Goal: Task Accomplishment & Management: Manage account settings

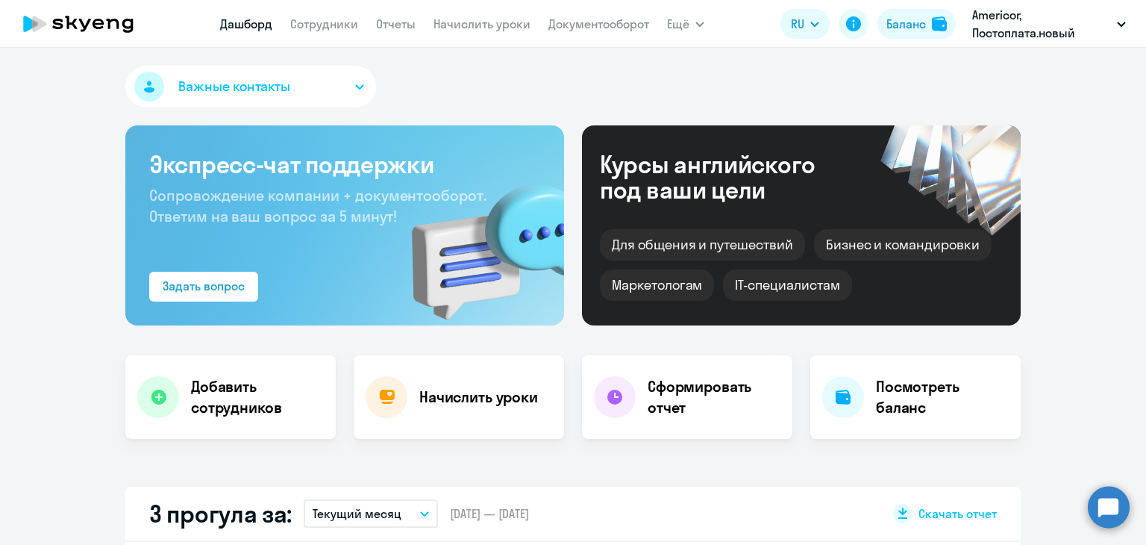
select select "30"
click at [381, 33] on app-menu-item-link "Отчеты" at bounding box center [396, 24] width 40 height 19
click at [461, 19] on link "Начислить уроки" at bounding box center [481, 23] width 97 height 15
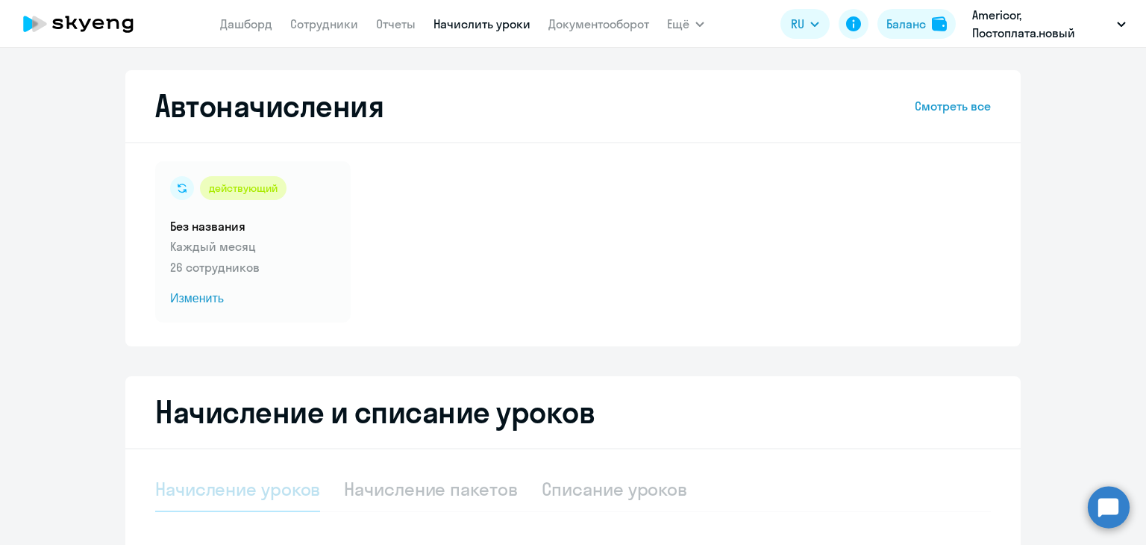
select select "10"
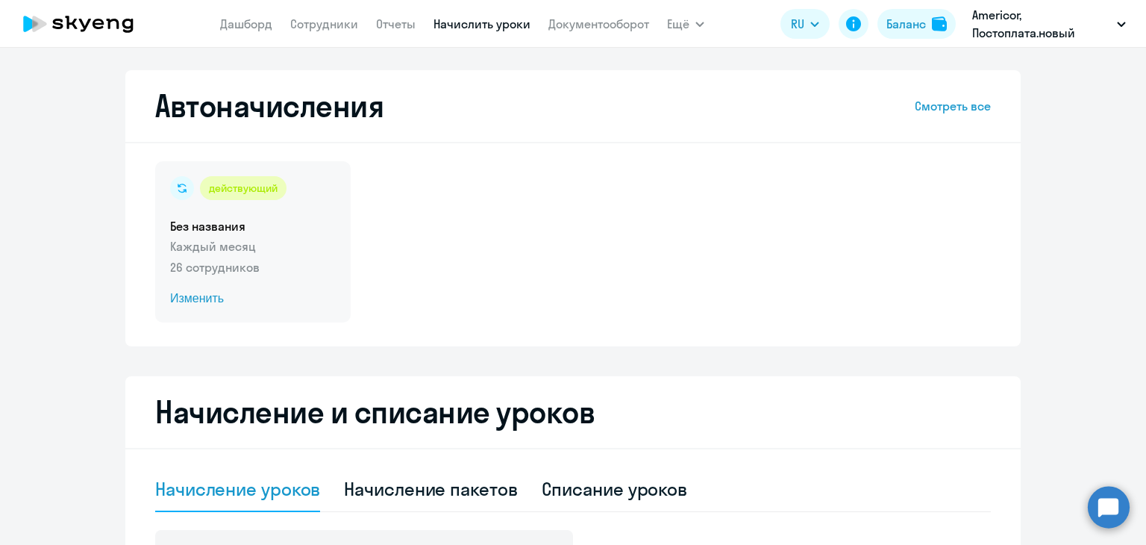
click at [202, 234] on h5 "Без названия" at bounding box center [253, 226] width 166 height 16
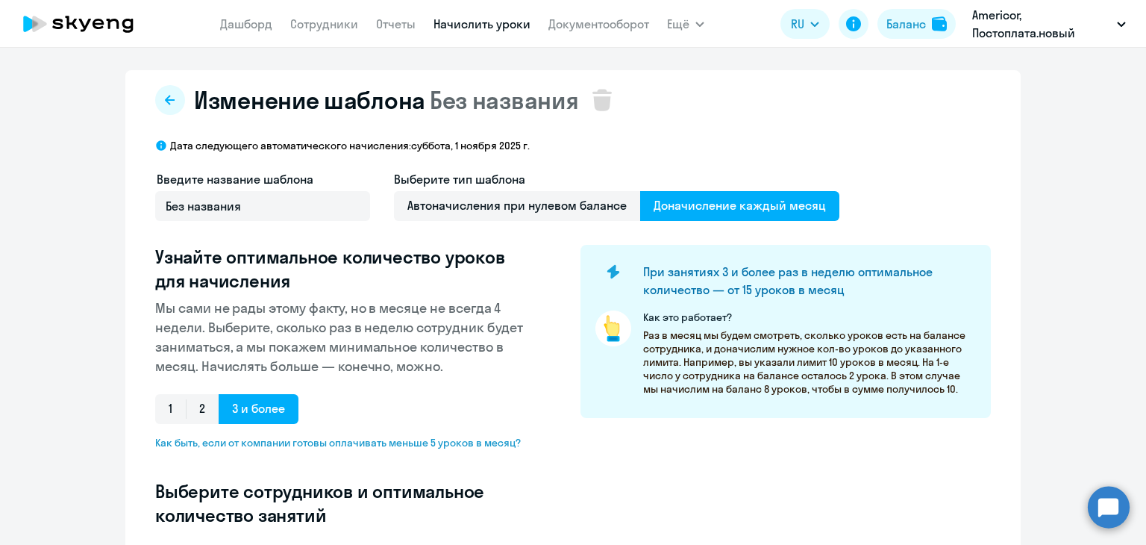
select select "10"
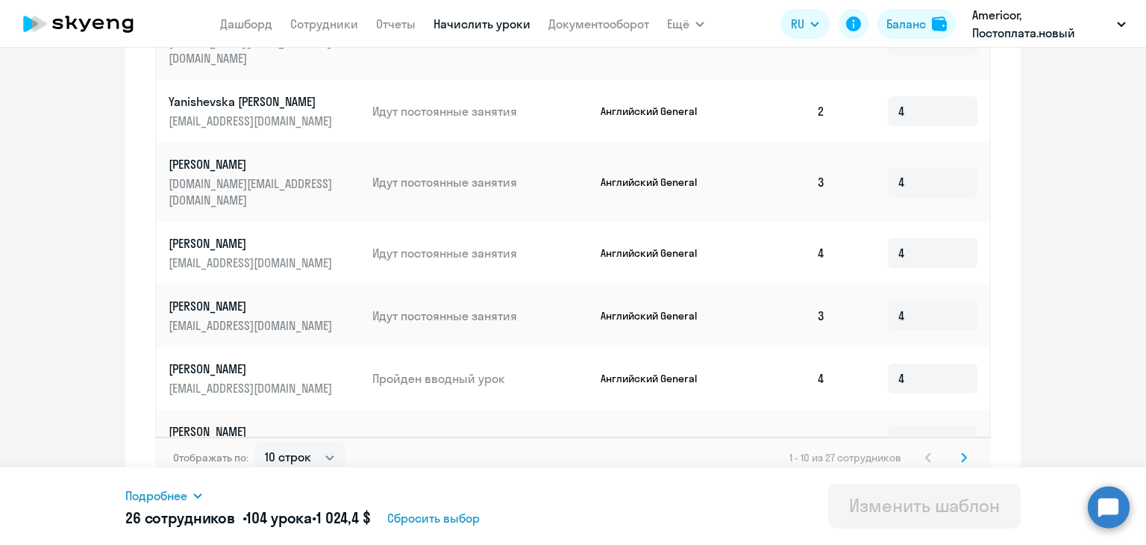
scroll to position [842, 0]
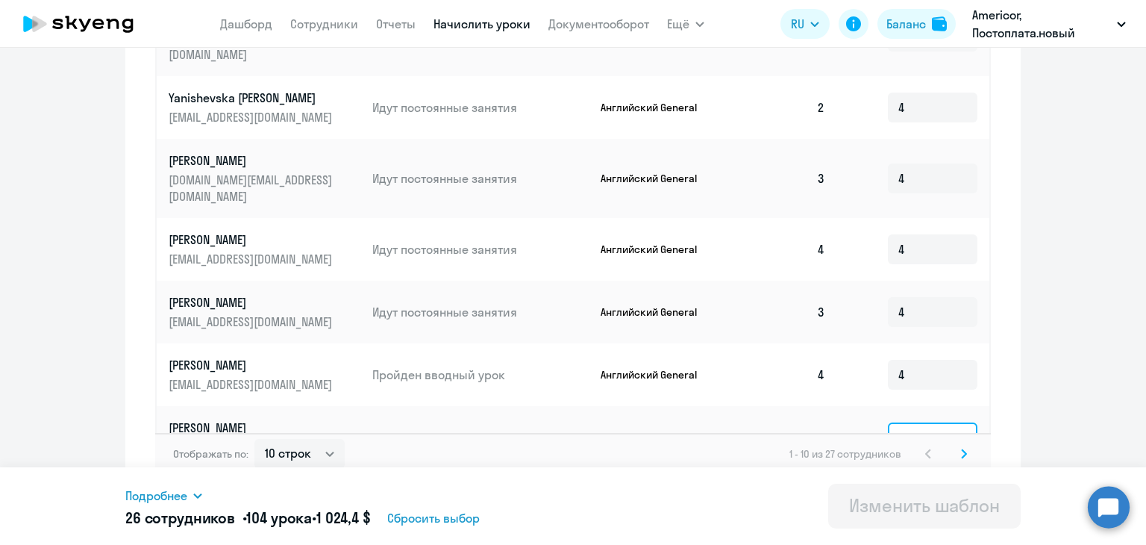
click at [904, 422] on input "4" at bounding box center [933, 437] width 90 height 30
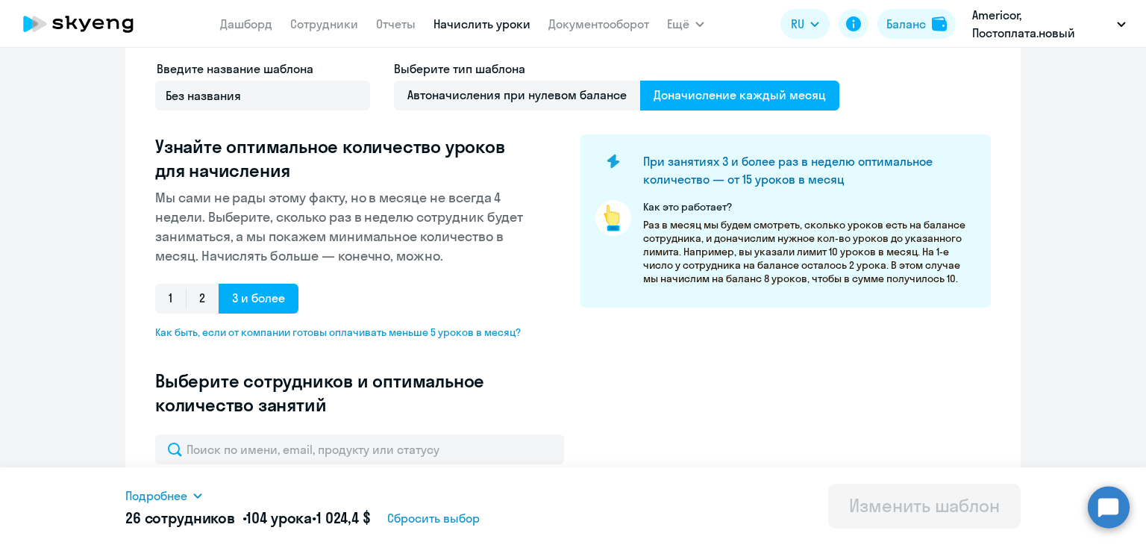
scroll to position [21, 0]
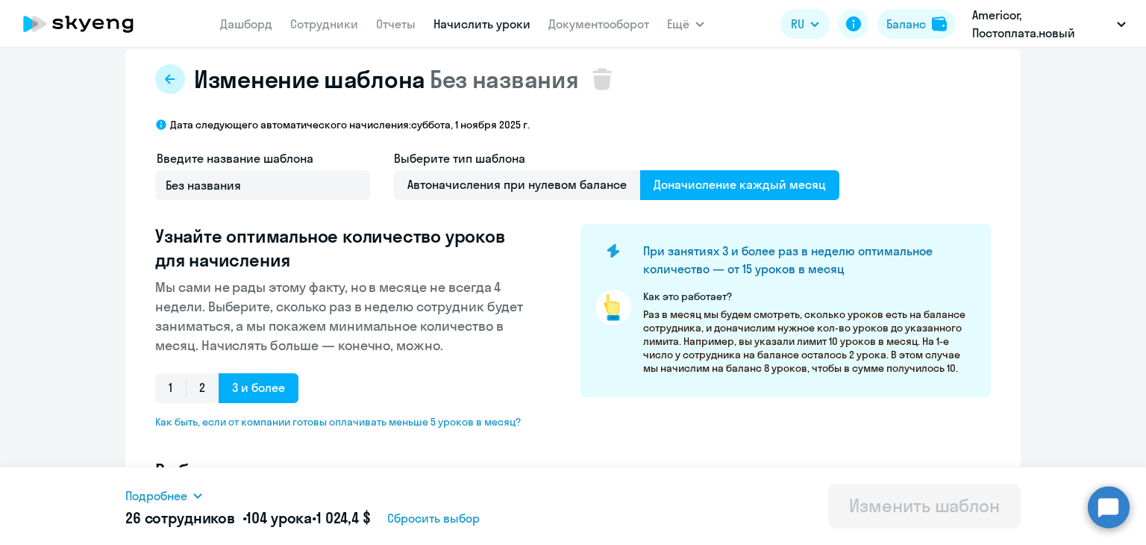
click at [164, 78] on icon at bounding box center [170, 79] width 12 height 12
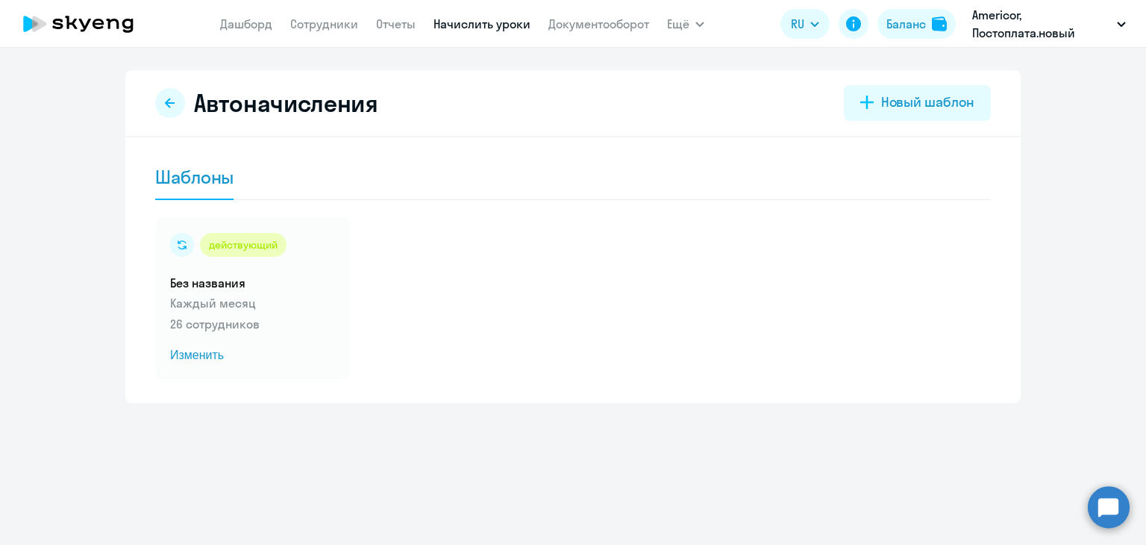
click at [470, 9] on nav "[PERSON_NAME] Отчеты Начислить уроки Документооборот" at bounding box center [434, 24] width 429 height 30
click at [471, 16] on link "Начислить уроки" at bounding box center [481, 23] width 97 height 15
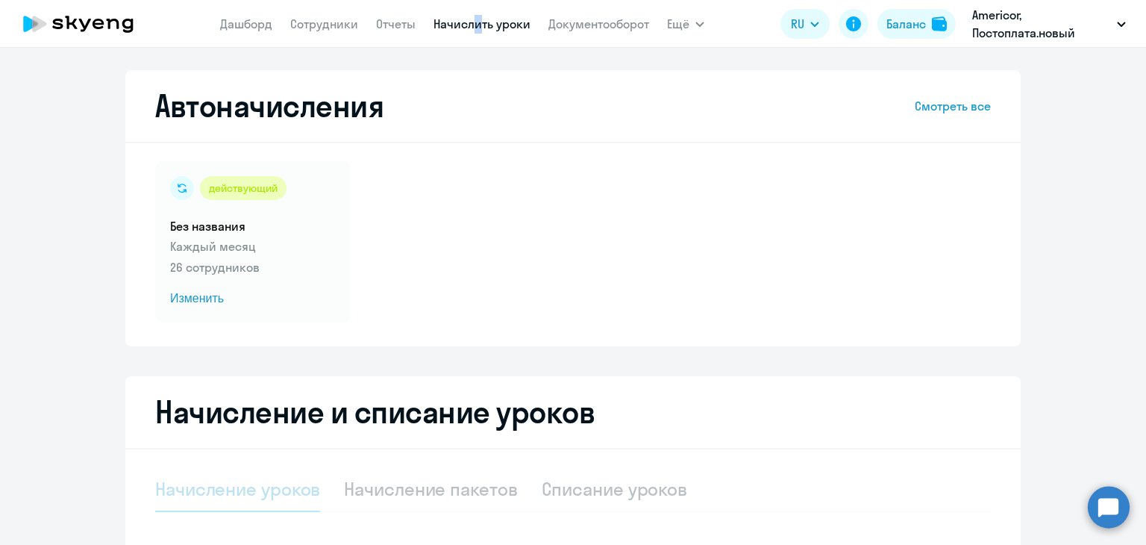
select select "10"
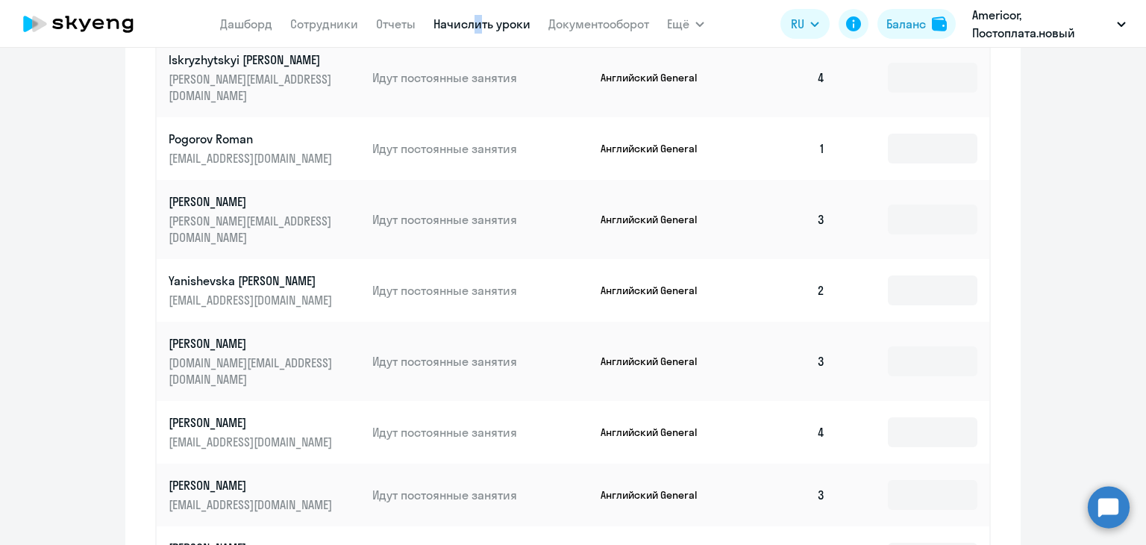
scroll to position [821, 0]
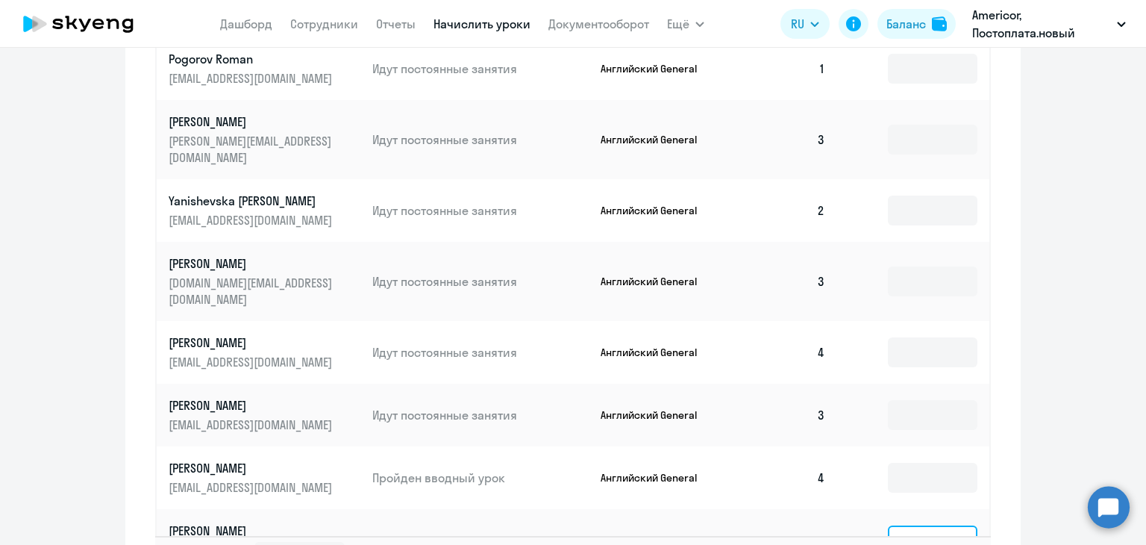
click at [918, 525] on input at bounding box center [933, 540] width 90 height 30
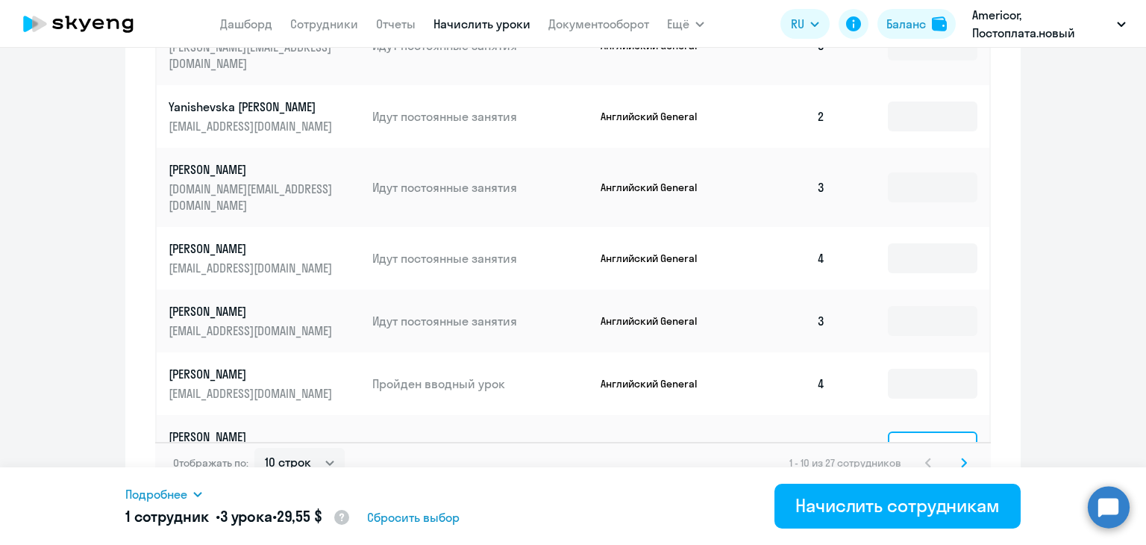
scroll to position [924, 0]
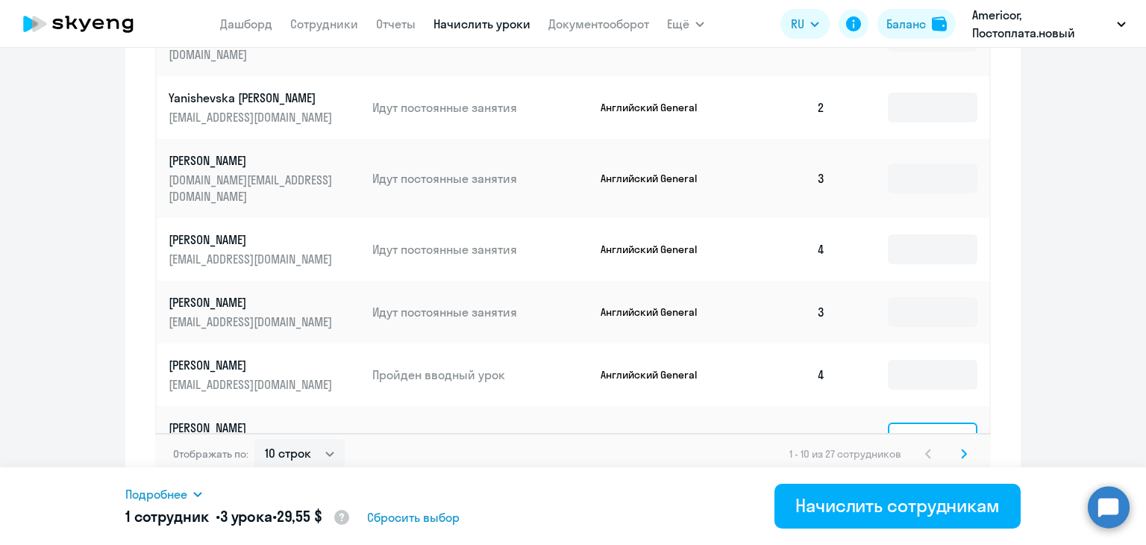
type input "3"
click at [962, 449] on icon at bounding box center [964, 453] width 4 height 8
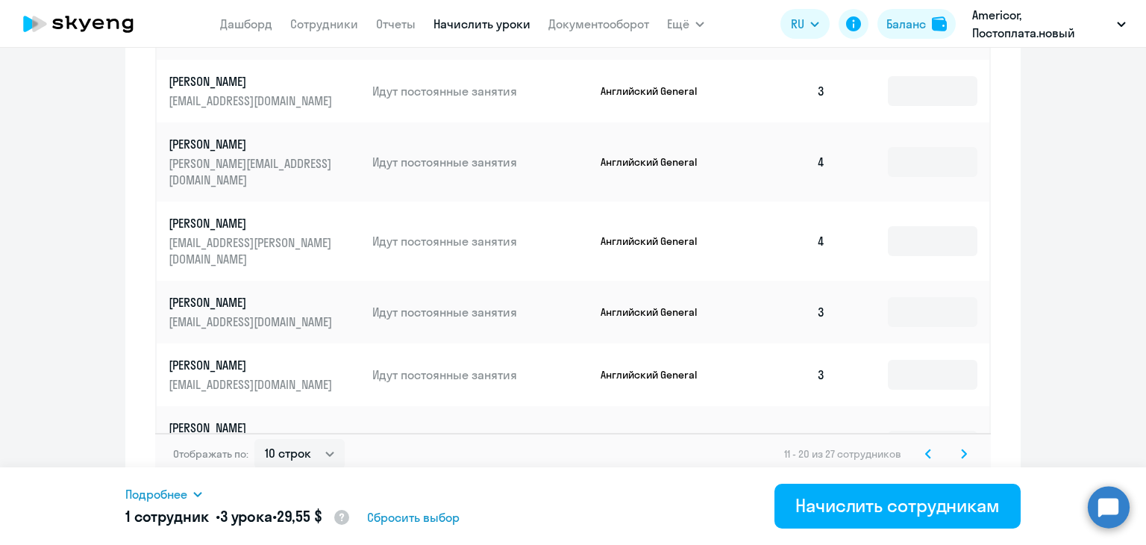
click at [955, 445] on svg-icon at bounding box center [964, 454] width 18 height 18
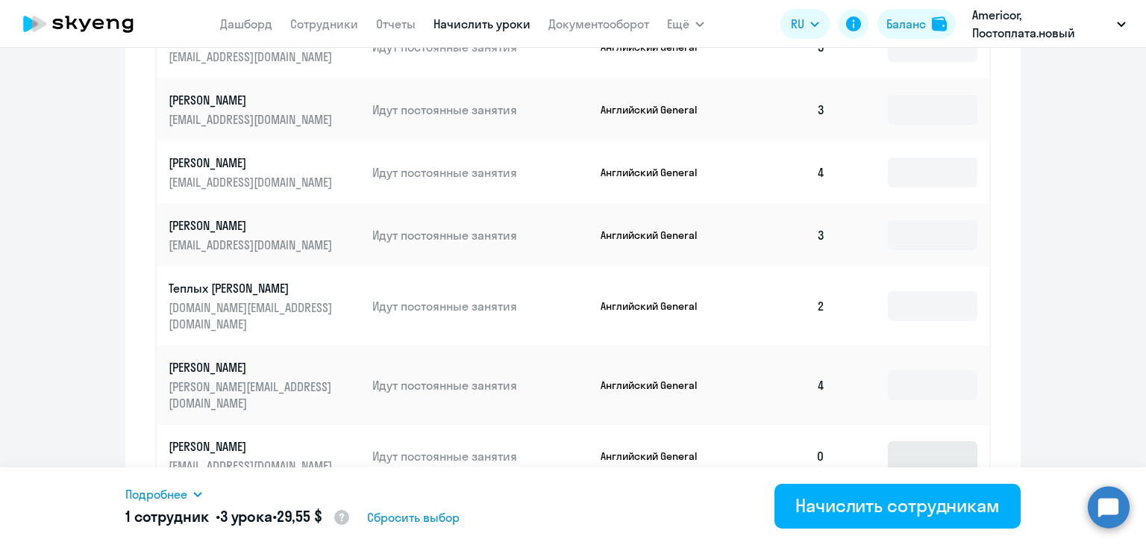
scroll to position [736, 0]
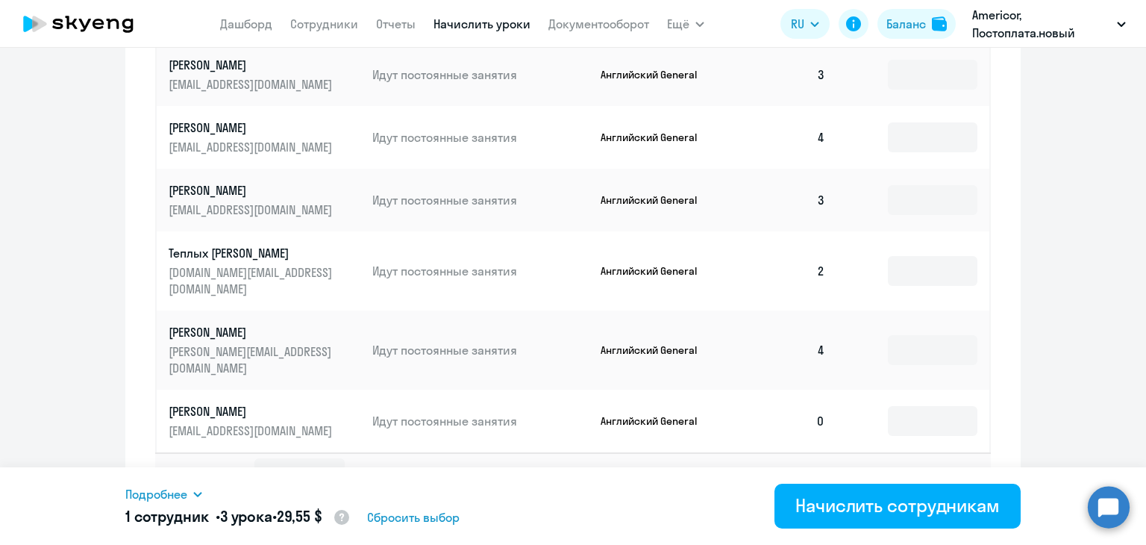
click at [922, 464] on svg-icon at bounding box center [928, 473] width 18 height 18
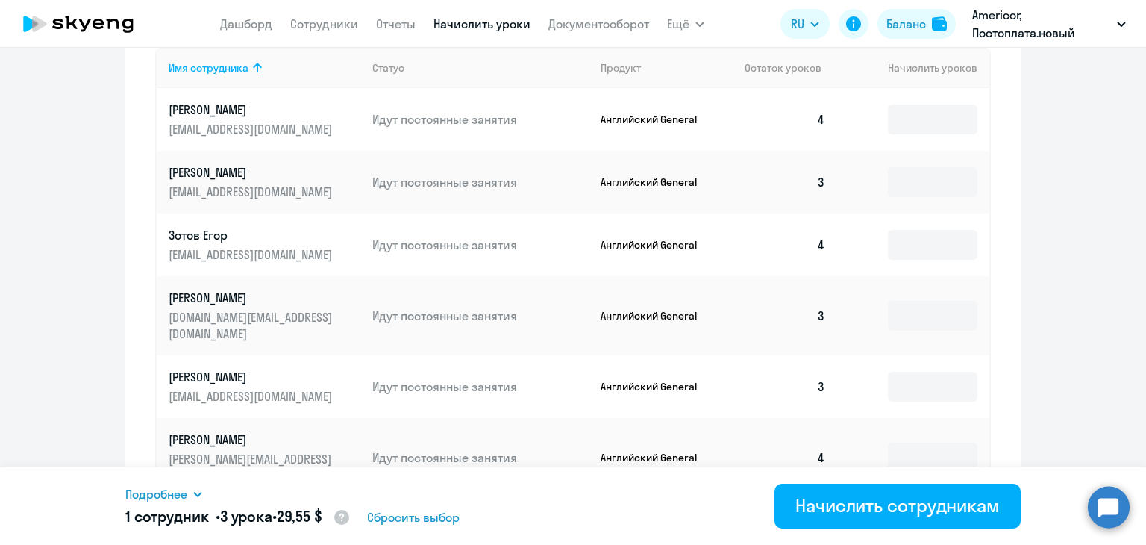
scroll to position [924, 0]
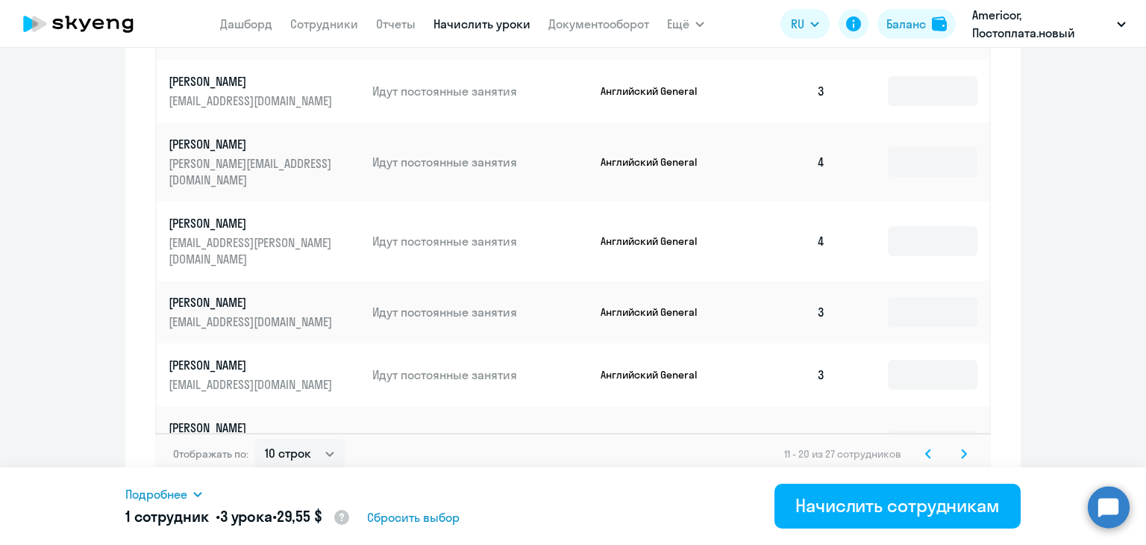
click at [925, 448] on icon at bounding box center [928, 453] width 6 height 10
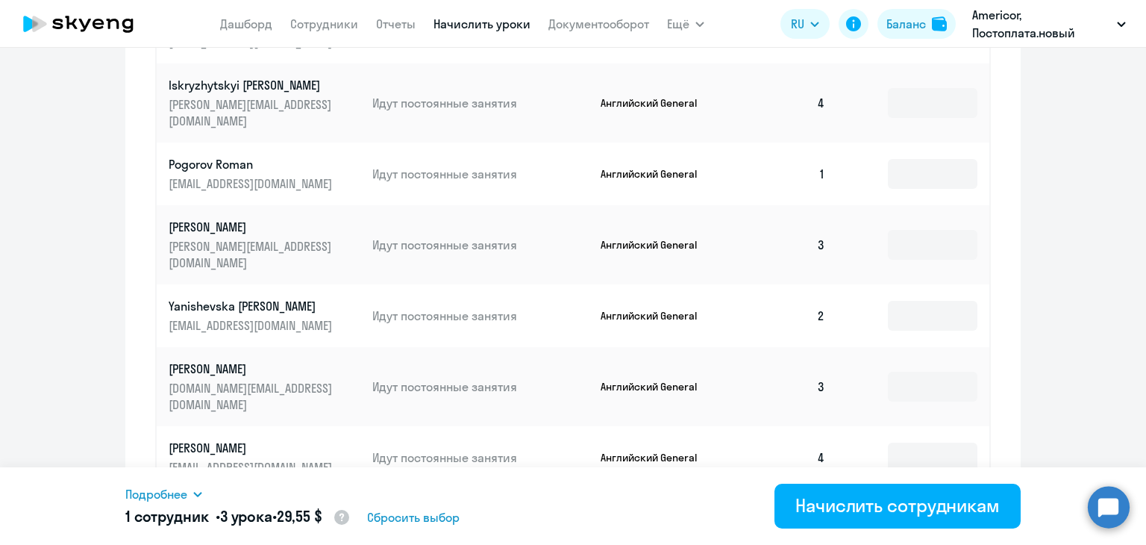
scroll to position [625, 0]
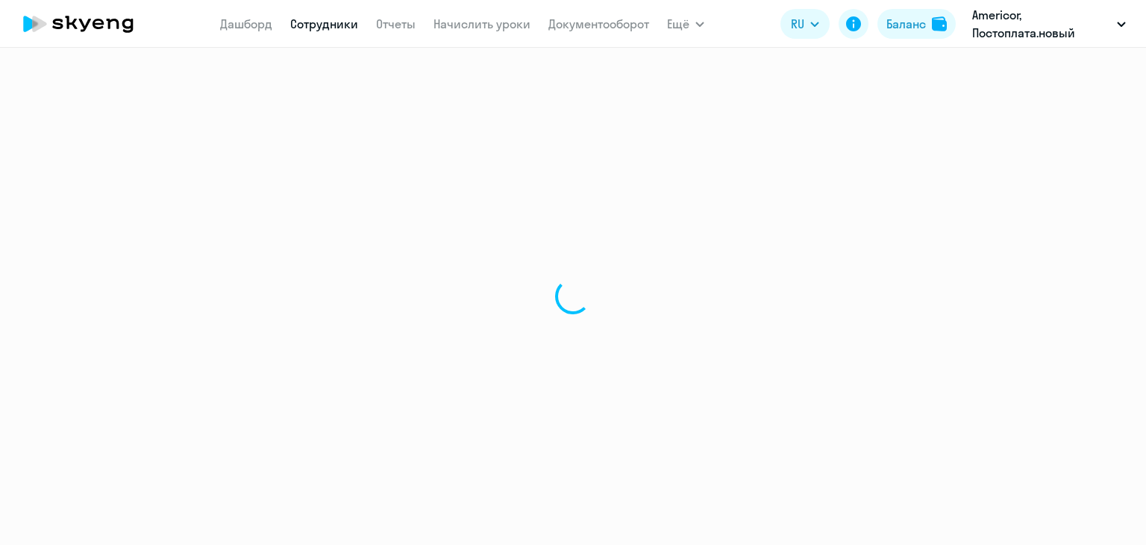
select select "english"
